Goal: Task Accomplishment & Management: Manage account settings

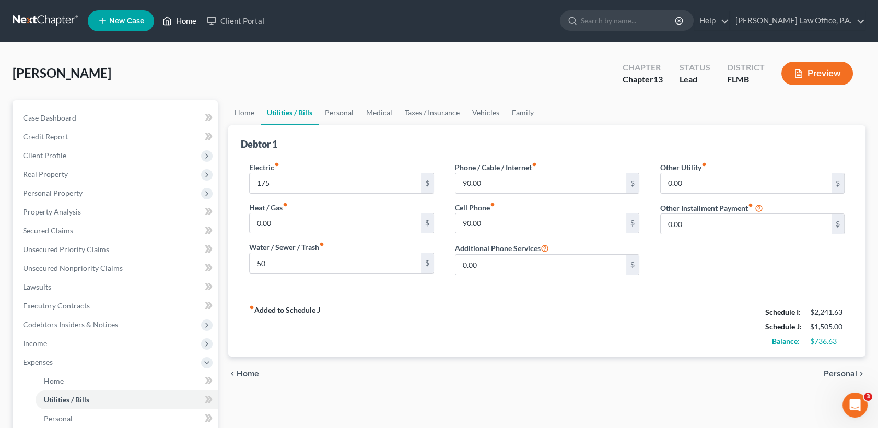
drag, startPoint x: 0, startPoint y: 0, endPoint x: 181, endPoint y: 28, distance: 183.4
click at [181, 28] on link "Home" at bounding box center [179, 20] width 44 height 19
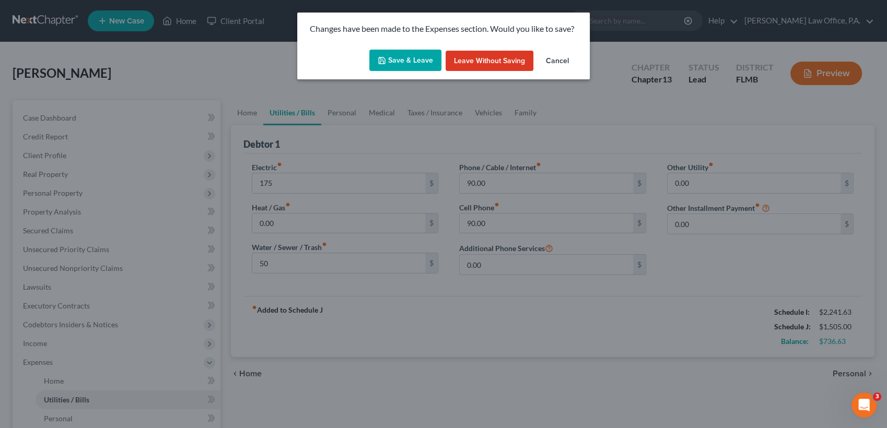
click at [418, 61] on button "Save & Leave" at bounding box center [405, 61] width 72 height 22
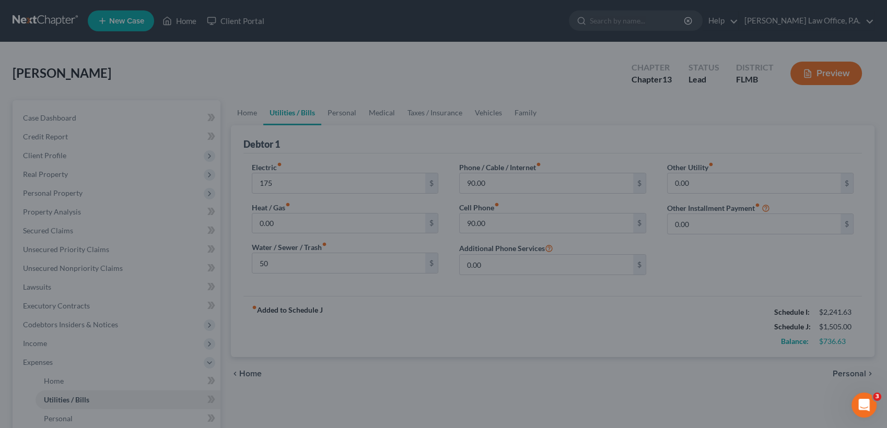
type input "175.00"
type input "50.00"
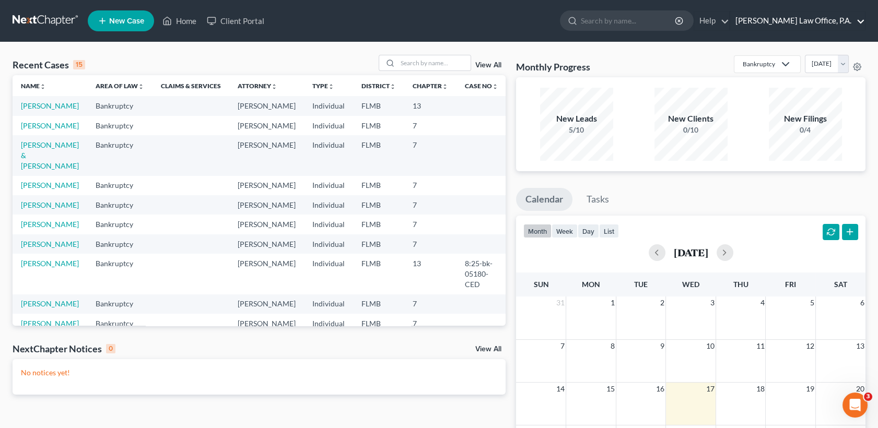
click at [861, 21] on link "[PERSON_NAME] Law Office, P.A." at bounding box center [797, 20] width 135 height 19
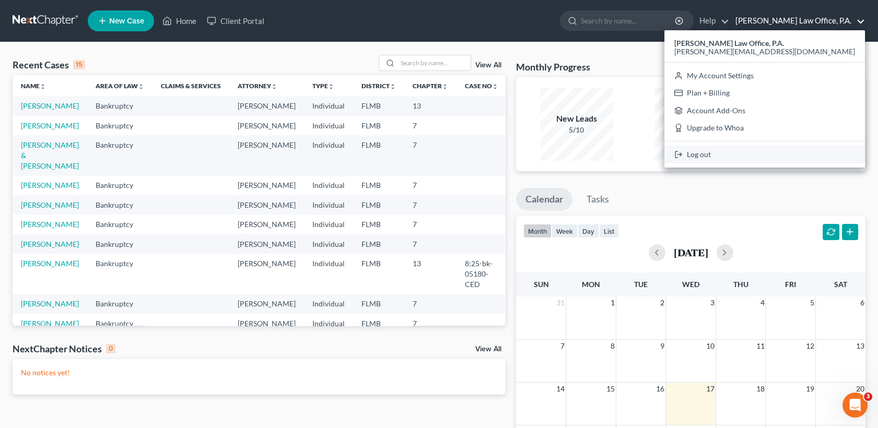
click at [791, 155] on link "Log out" at bounding box center [764, 155] width 201 height 18
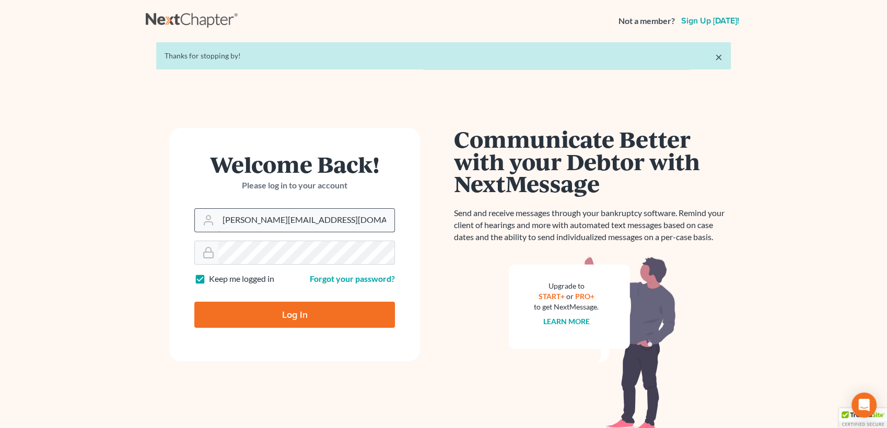
click at [284, 222] on input "[PERSON_NAME][EMAIL_ADDRESS][DOMAIN_NAME]" at bounding box center [306, 220] width 176 height 23
type input "[EMAIL_ADDRESS][DOMAIN_NAME]"
click at [283, 317] on input "Log In" at bounding box center [294, 315] width 201 height 26
type input "Thinking..."
